Goal: Information Seeking & Learning: Learn about a topic

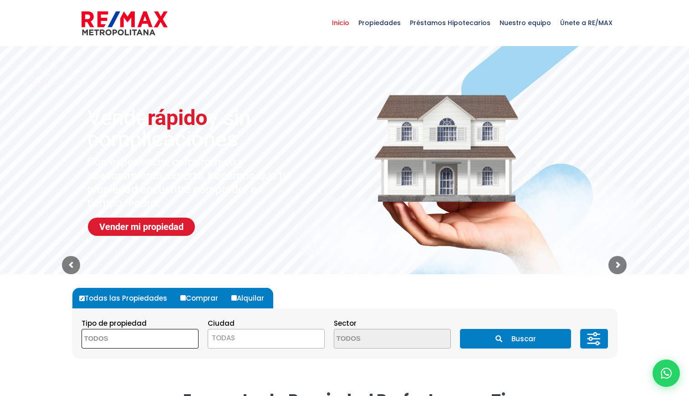
click at [180, 340] on span at bounding box center [140, 339] width 117 height 20
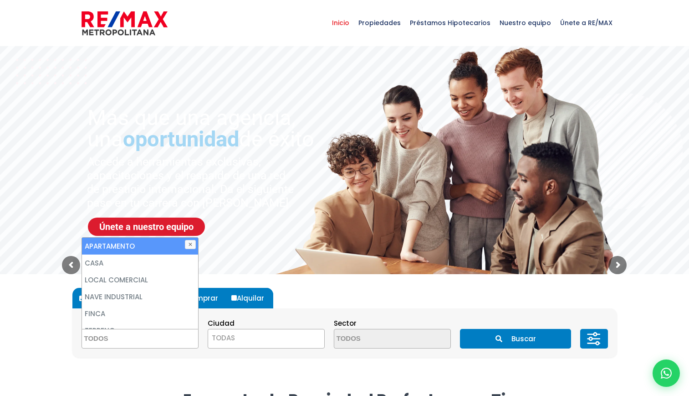
click at [167, 248] on li "APARTAMENTO" at bounding box center [140, 245] width 116 height 17
select select "apartment"
click at [166, 246] on li "APARTAMENTO" at bounding box center [140, 245] width 116 height 17
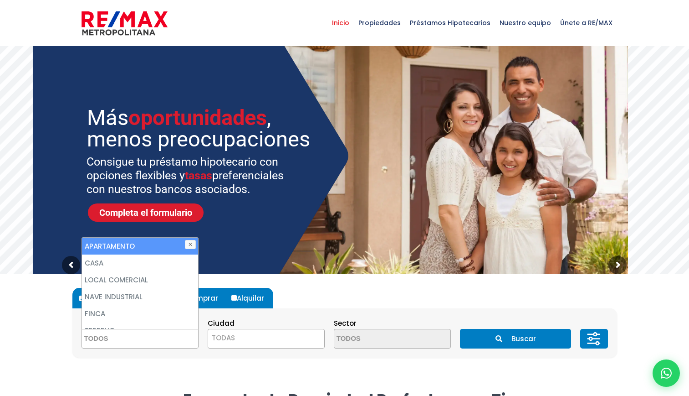
click at [166, 246] on li "APARTAMENTO" at bounding box center [140, 245] width 116 height 17
select select "apartment"
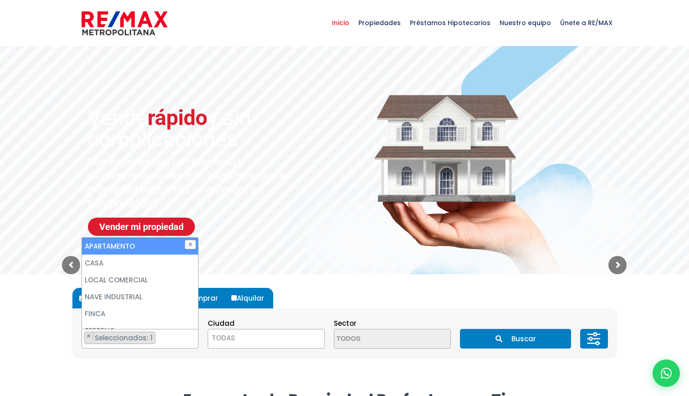
click at [146, 247] on li "APARTAMENTO" at bounding box center [140, 245] width 116 height 17
select select
click at [192, 245] on button "✕" at bounding box center [190, 244] width 11 height 9
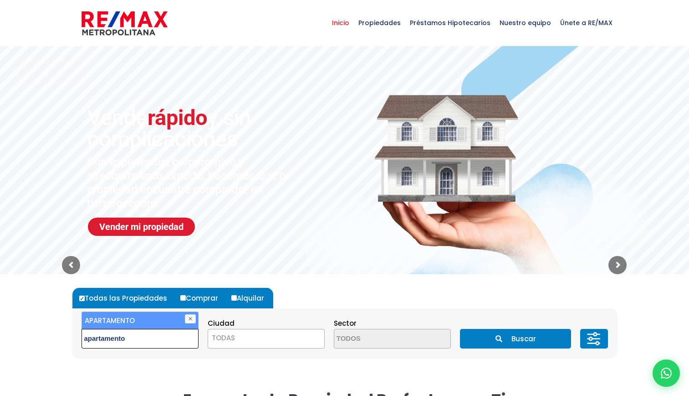
type textarea "apartamento"
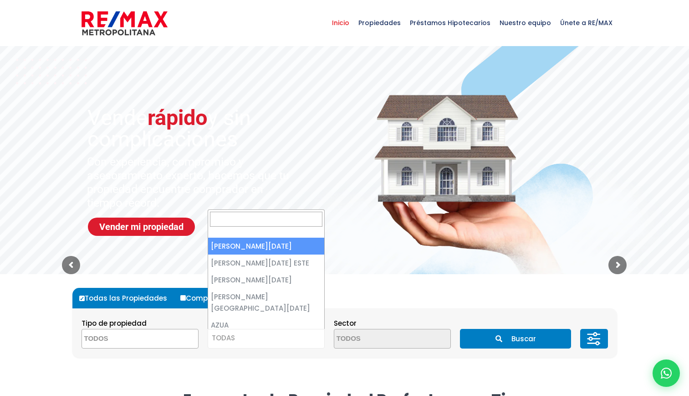
click at [278, 339] on span "TODAS" at bounding box center [266, 337] width 116 height 13
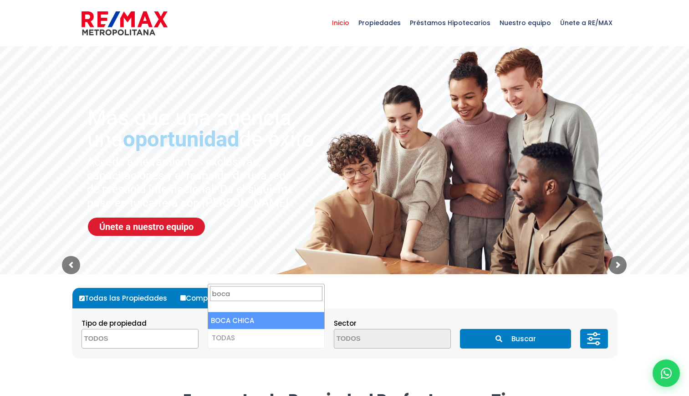
type input "boca"
select select "151"
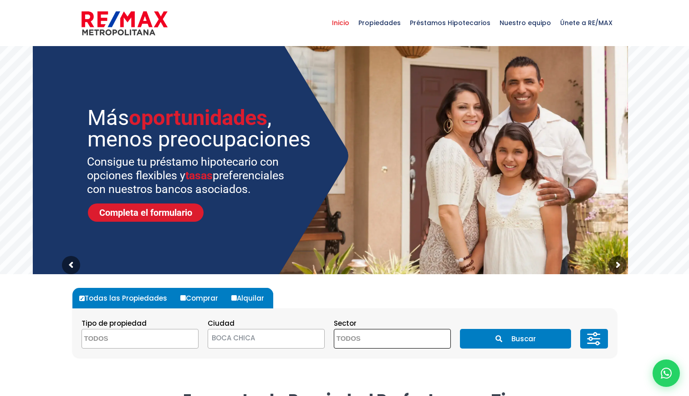
click at [406, 339] on textarea "Search" at bounding box center [378, 339] width 88 height 20
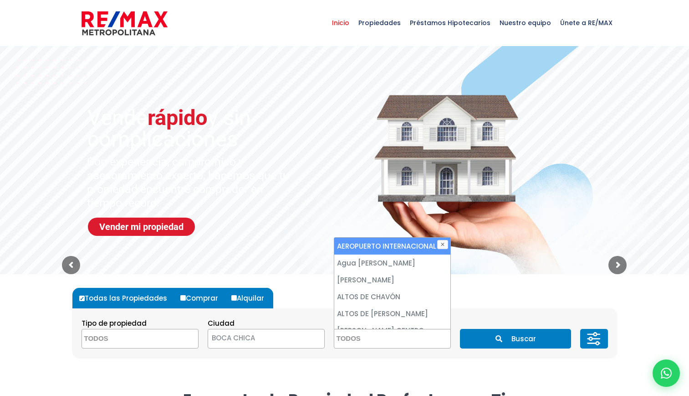
click at [396, 246] on li "AEROPUERTO INTERNACIONAL" at bounding box center [392, 245] width 116 height 17
select select "13777"
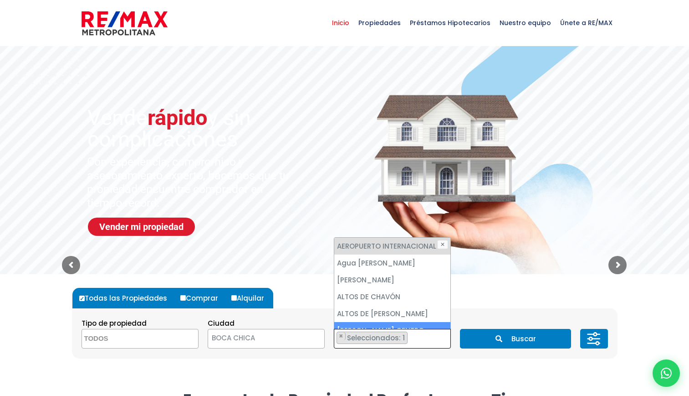
click at [430, 339] on ul "× Seleccionados: 1" at bounding box center [386, 339] width 105 height 20
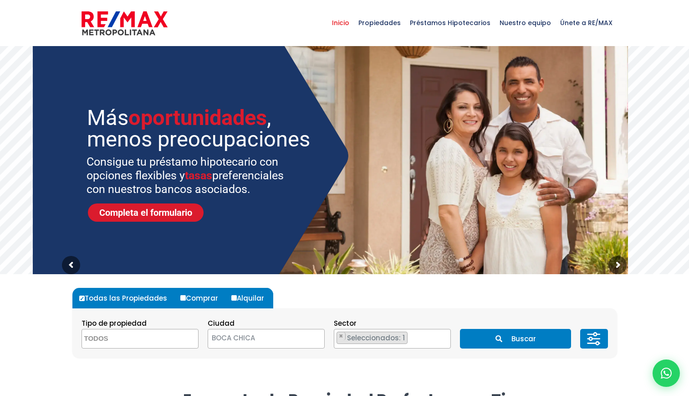
click at [540, 338] on button "Buscar" at bounding box center [515, 339] width 111 height 20
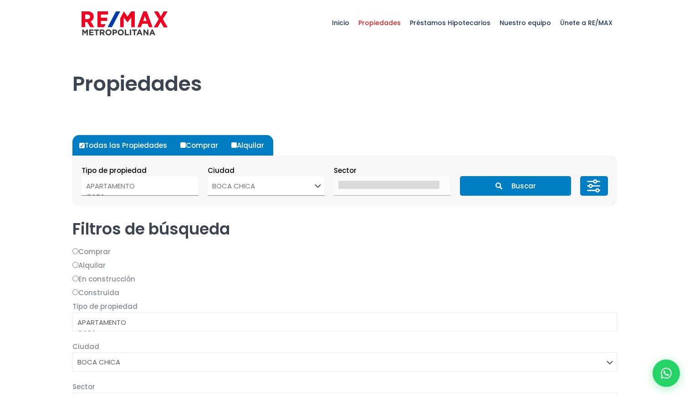
select select
select select "151"
select select
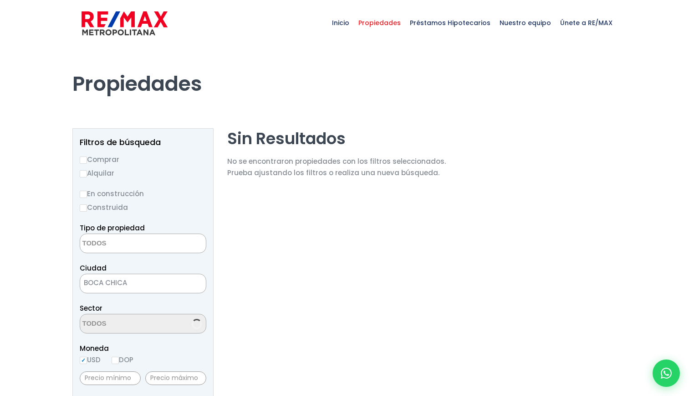
select select "13777"
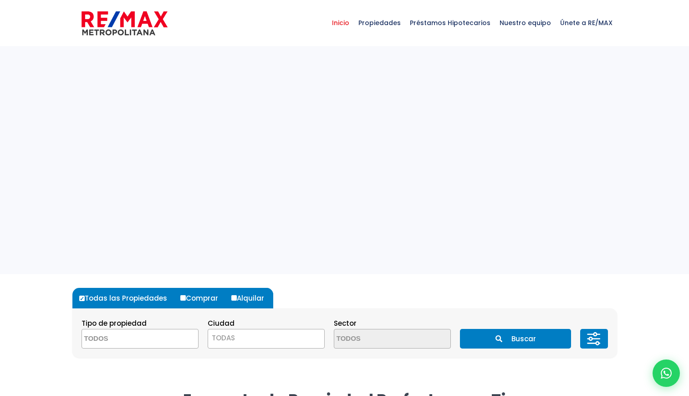
select select
select select "151"
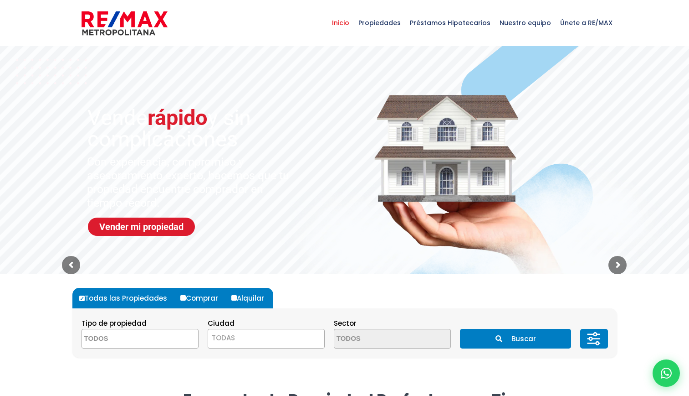
click at [594, 337] on icon at bounding box center [594, 338] width 18 height 27
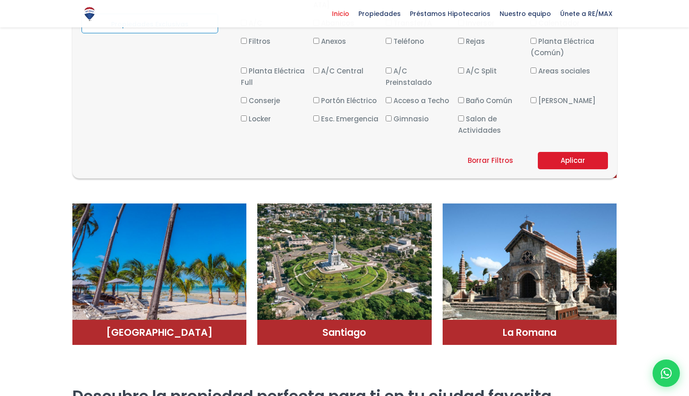
scroll to position [528, 0]
